Goal: Transaction & Acquisition: Purchase product/service

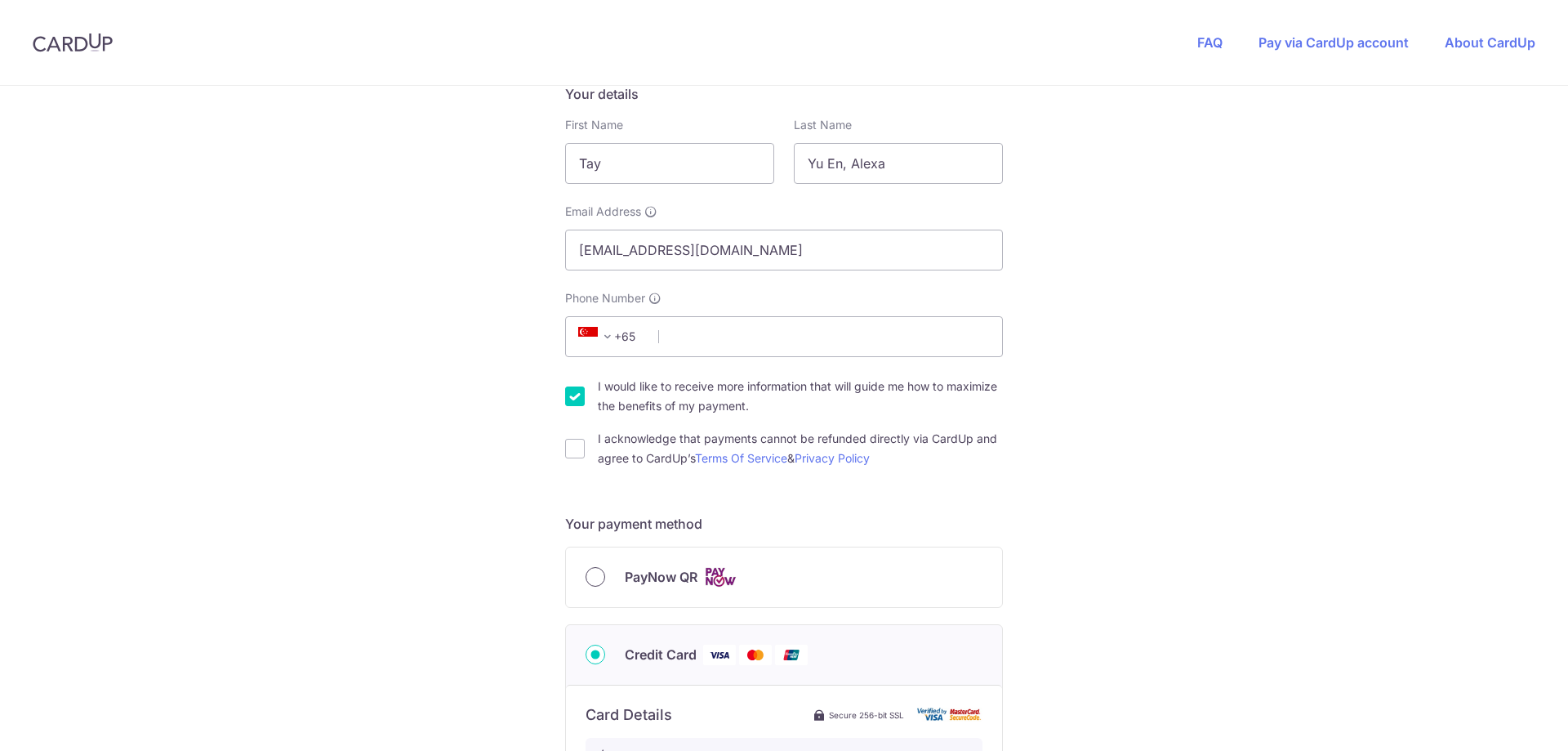
click at [594, 582] on input "PayNow QR" at bounding box center [595, 577] width 20 height 20
radio input "true"
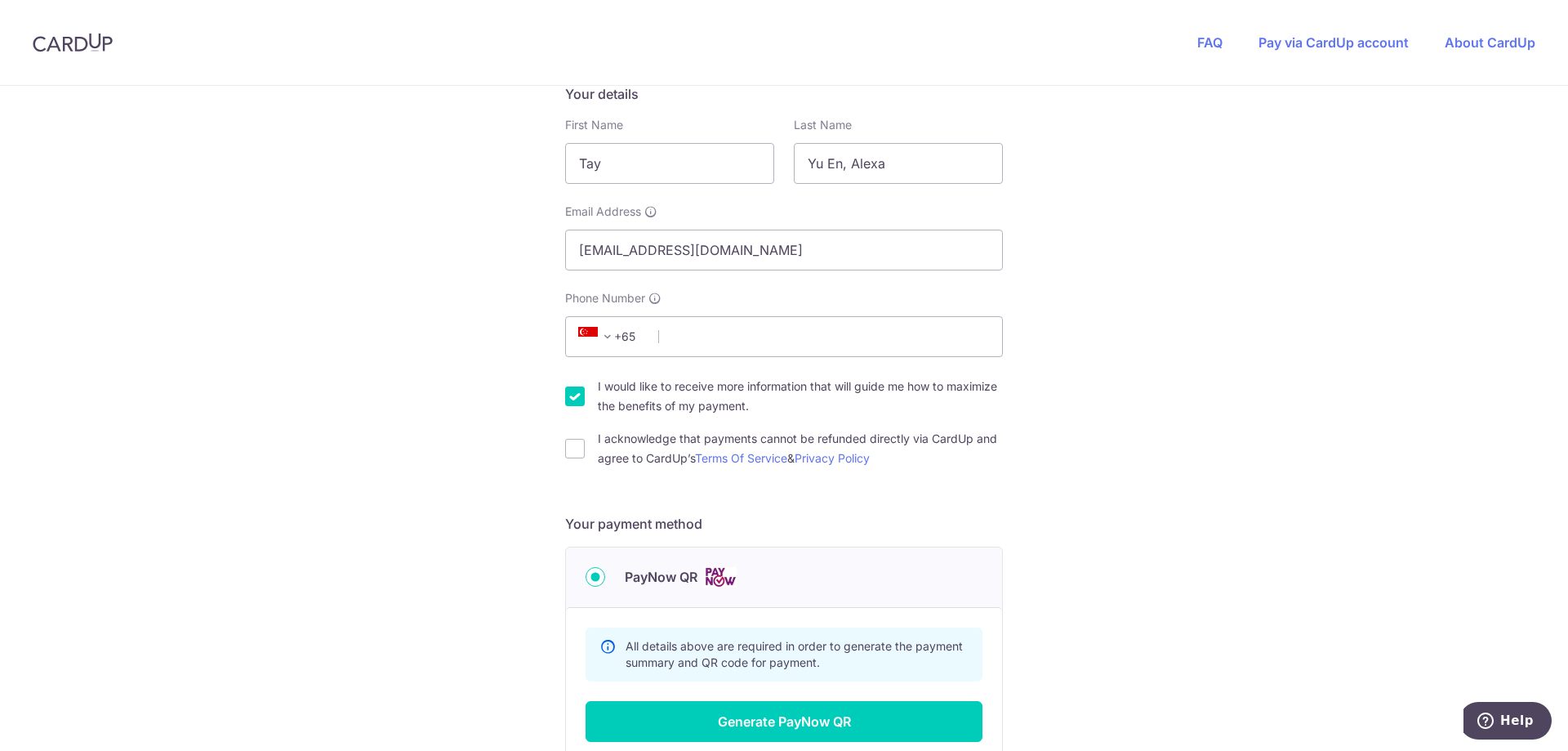
scroll to position [490, 0]
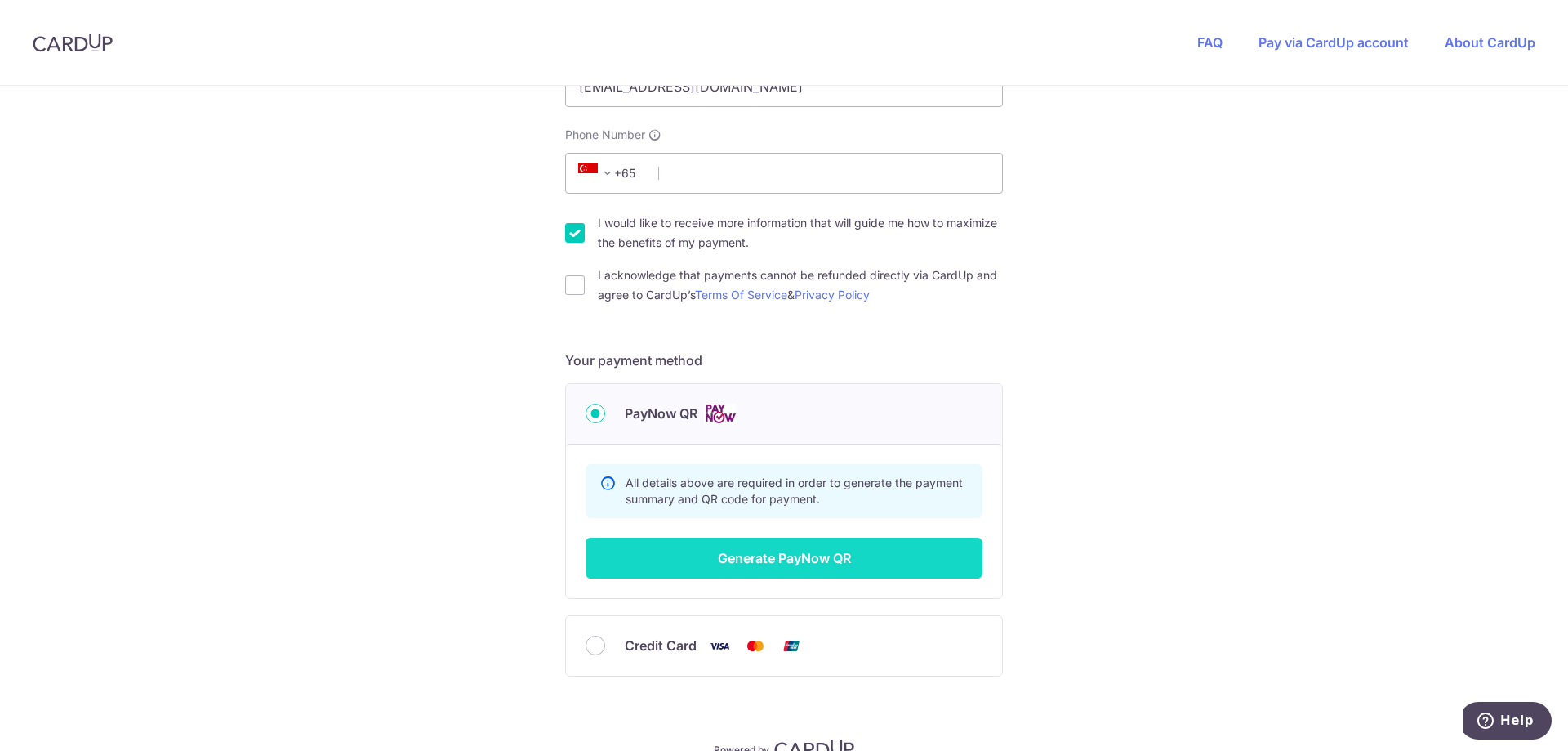
click at [835, 572] on button "Generate PayNow QR" at bounding box center [784, 557] width 397 height 41
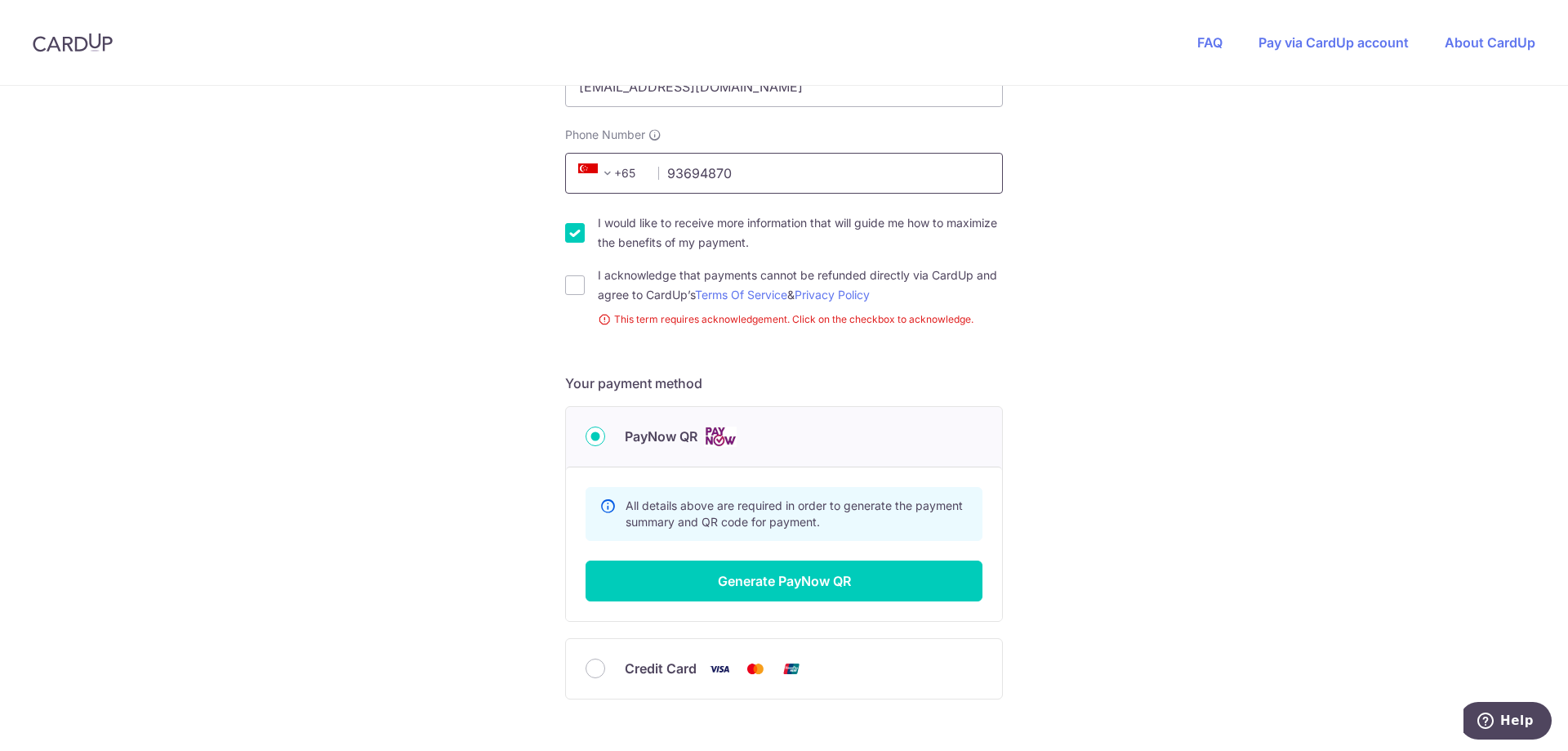
type input "93694870"
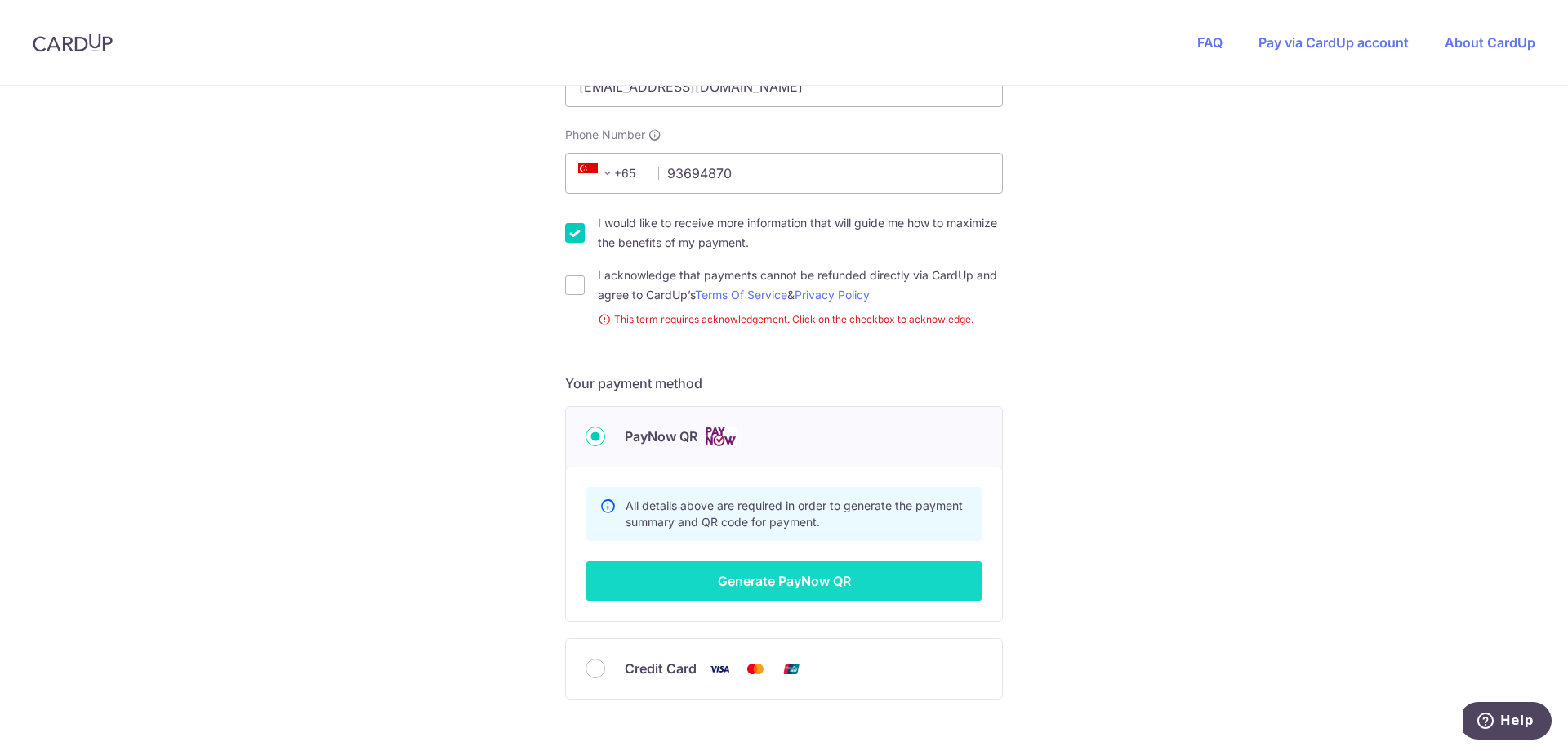
click at [797, 581] on button "Generate PayNow QR" at bounding box center [784, 580] width 397 height 41
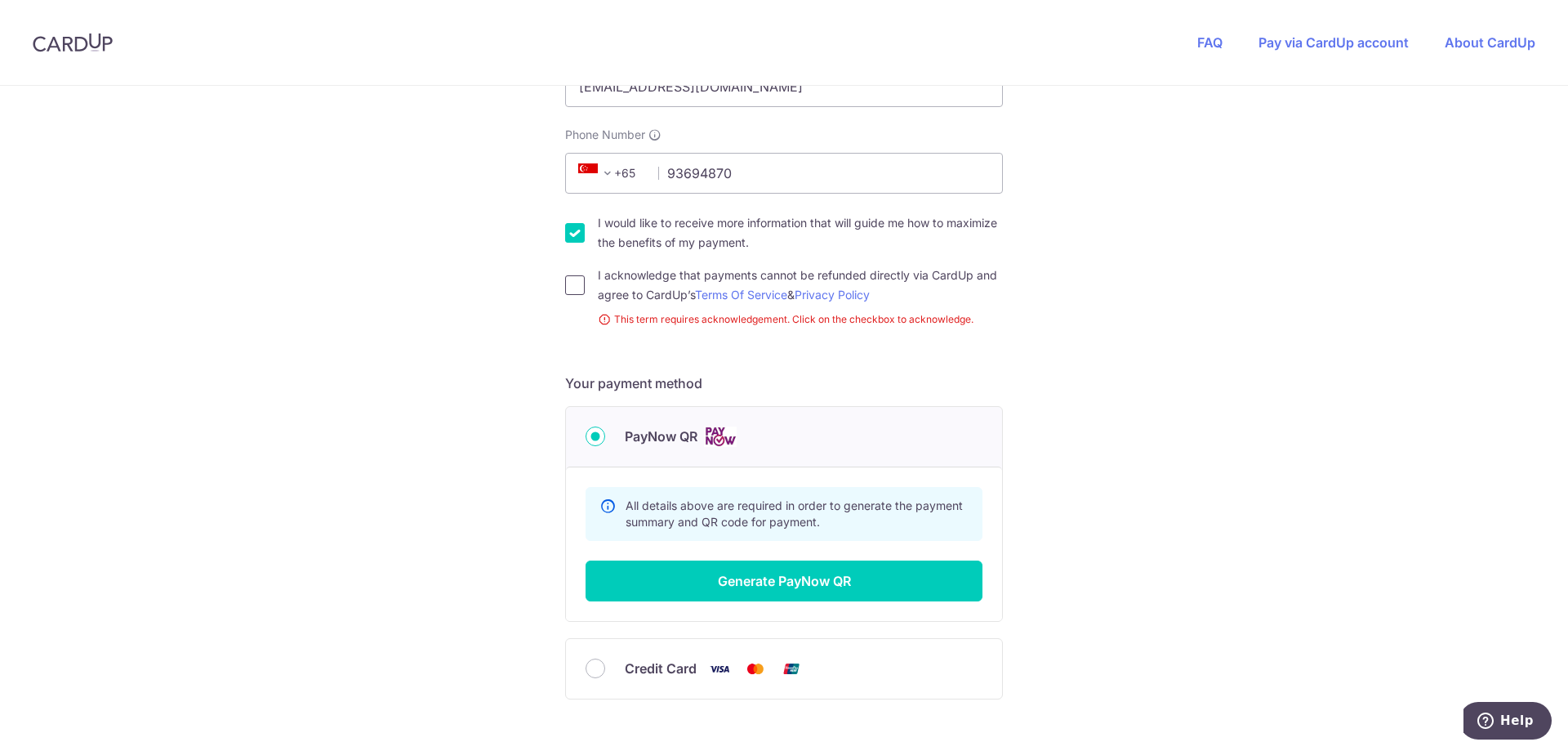
click at [577, 290] on input "I acknowledge that payments cannot be refunded directly via CardUp and agree to…" at bounding box center [575, 286] width 20 height 20
checkbox input "true"
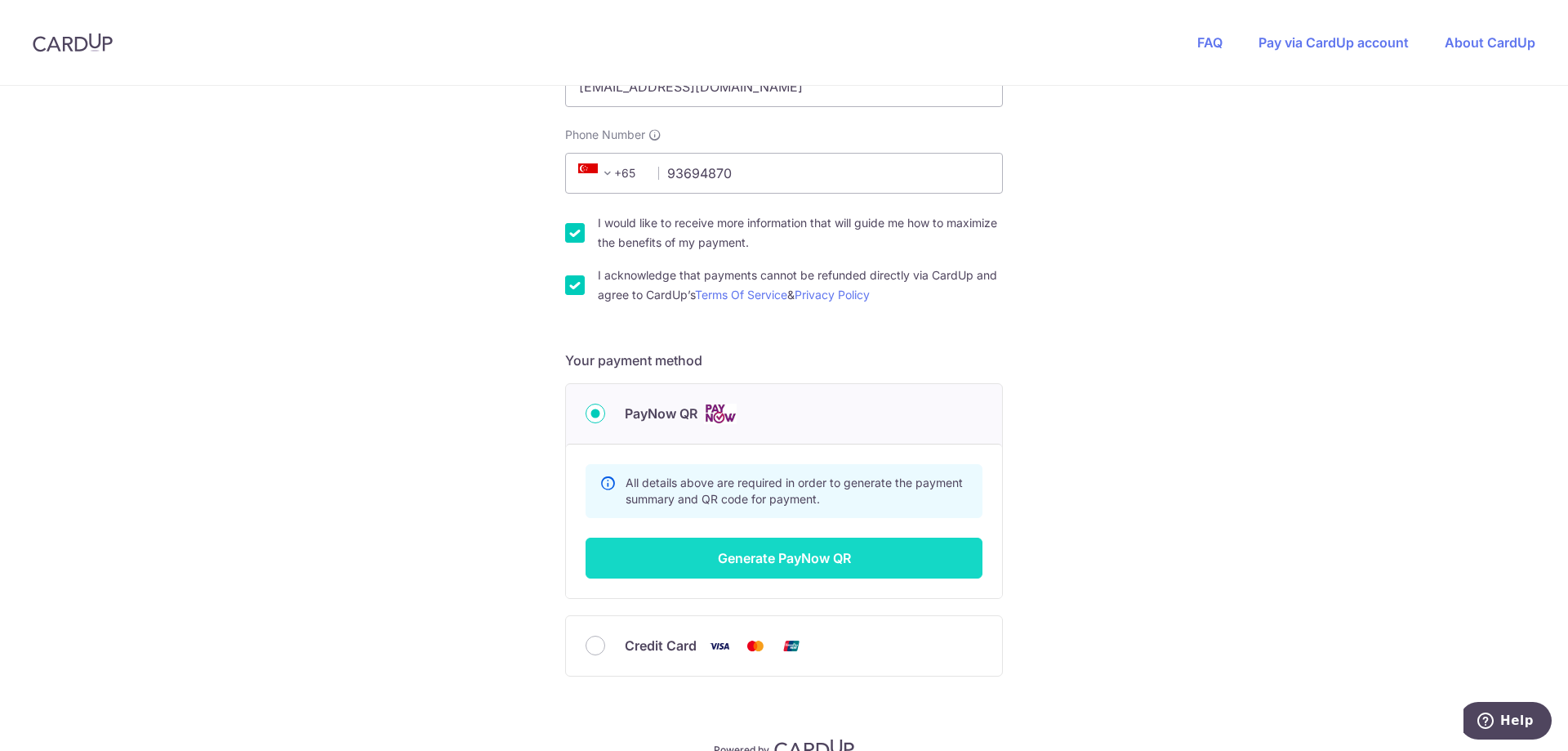
click at [763, 548] on button "Generate PayNow QR" at bounding box center [784, 557] width 397 height 41
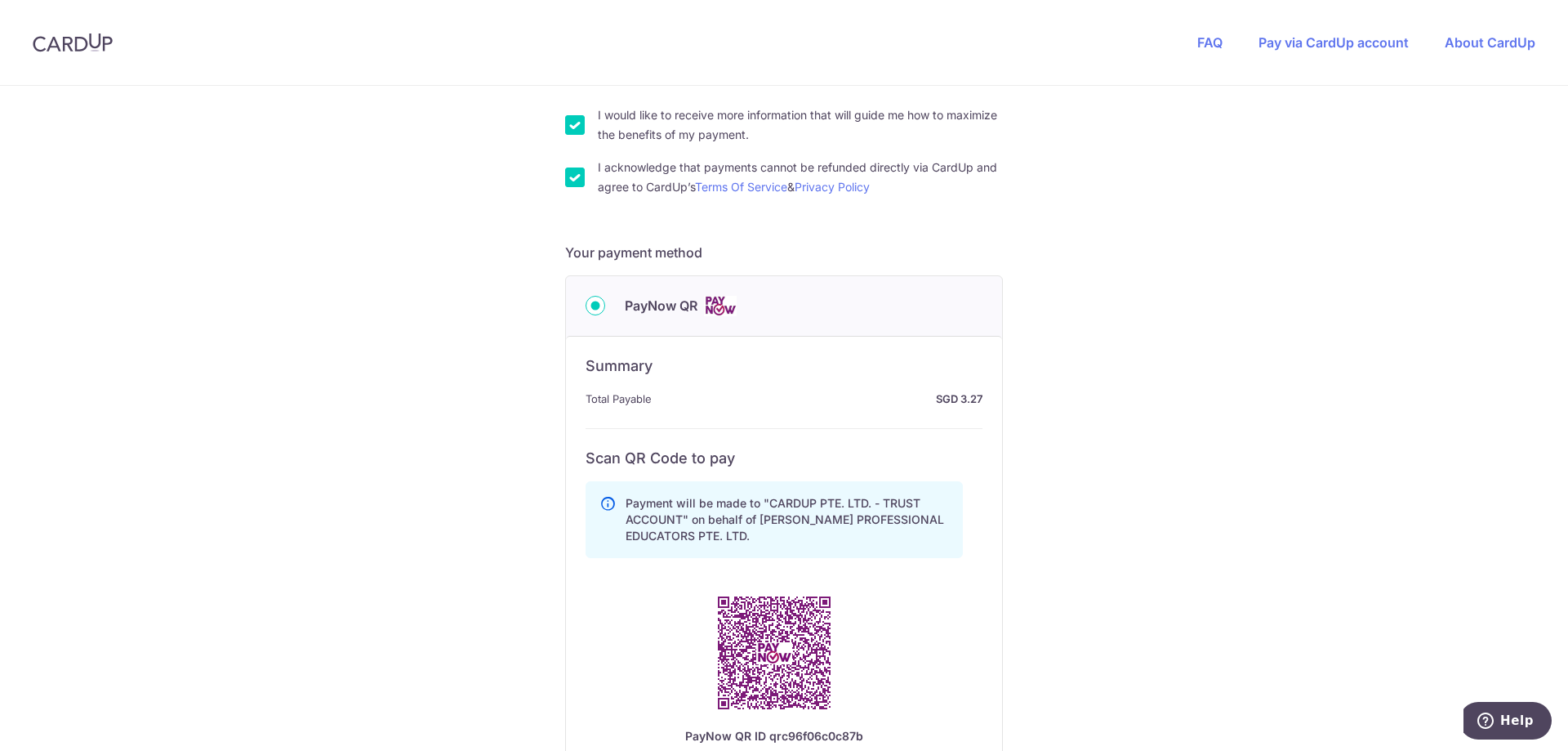
scroll to position [817, 0]
